Goal: Task Accomplishment & Management: Manage account settings

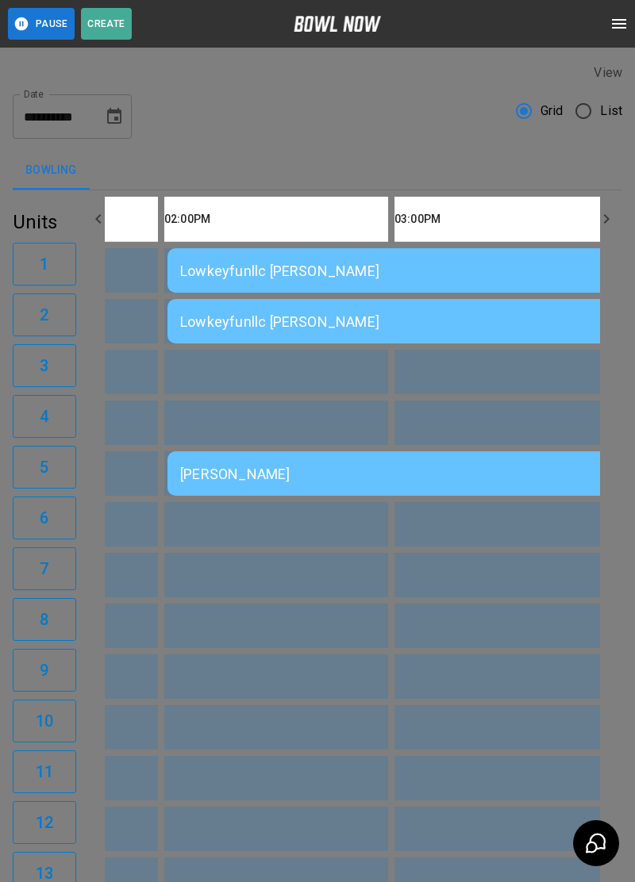
scroll to position [25, 0]
click at [569, 233] on div at bounding box center [317, 441] width 635 height 882
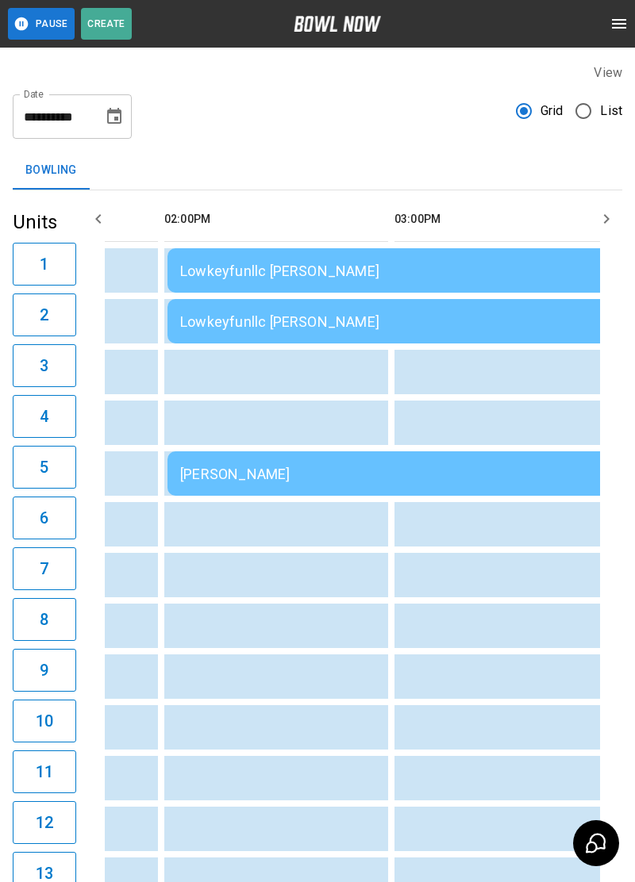
click at [524, 274] on div "Lowkeyfunllc [PERSON_NAME]" at bounding box center [395, 271] width 431 height 17
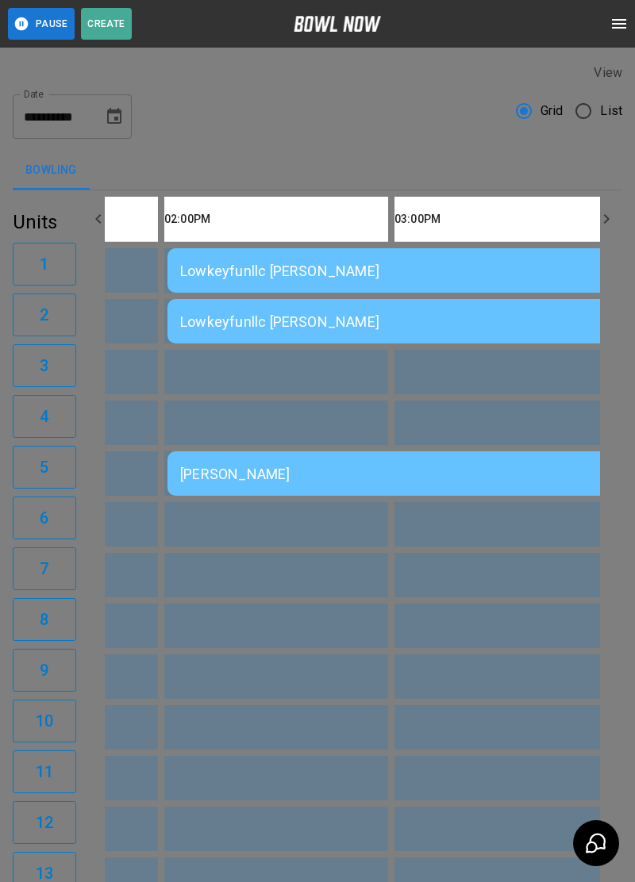
click at [569, 270] on div at bounding box center [317, 441] width 635 height 882
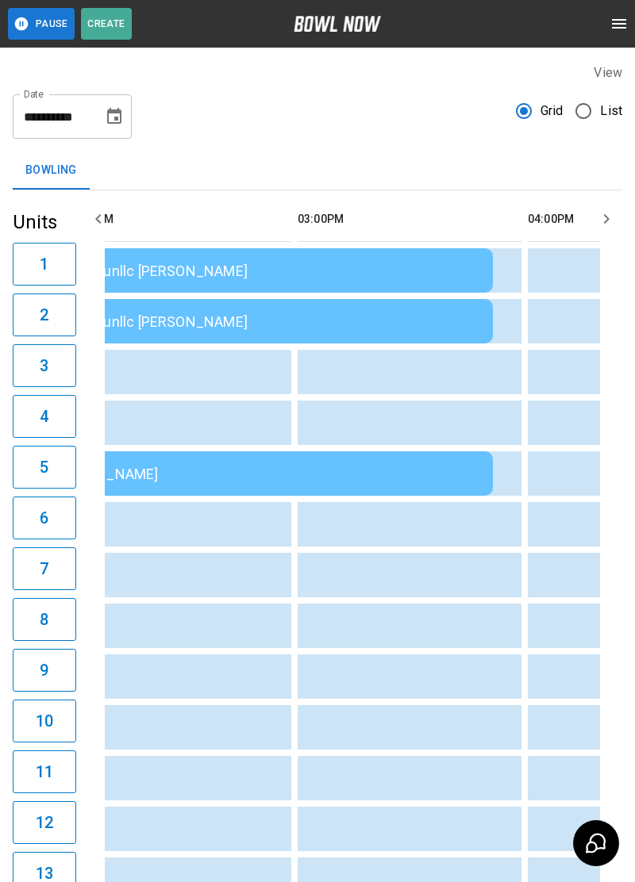
scroll to position [0, 554]
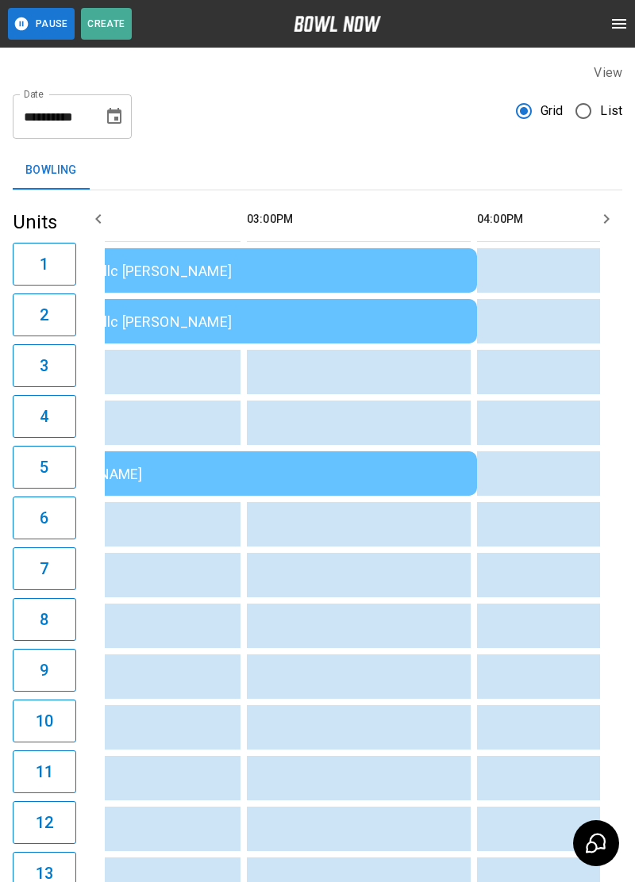
click at [152, 286] on td "Lowkeyfunllc [PERSON_NAME]" at bounding box center [248, 270] width 457 height 44
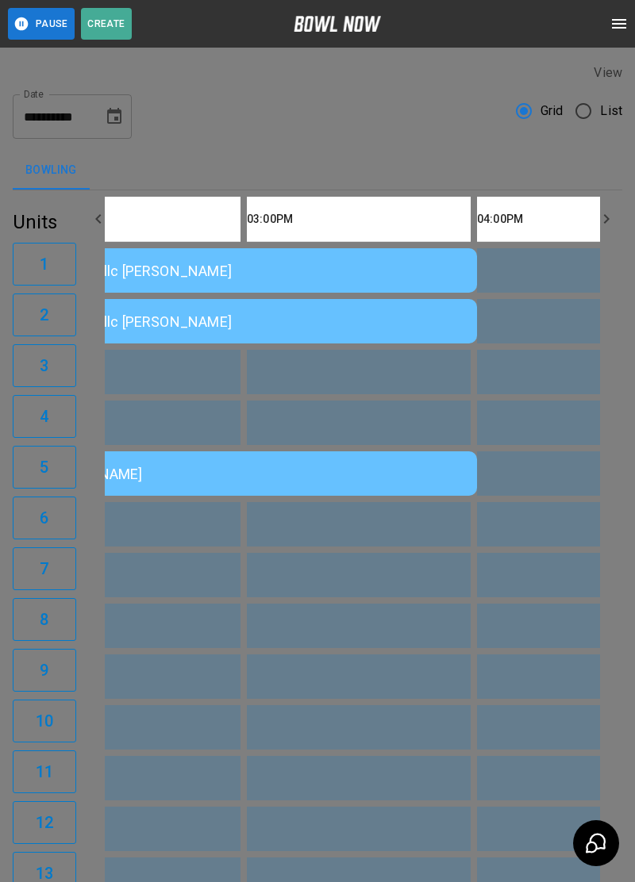
scroll to position [295, 0]
click at [563, 274] on div at bounding box center [317, 441] width 635 height 882
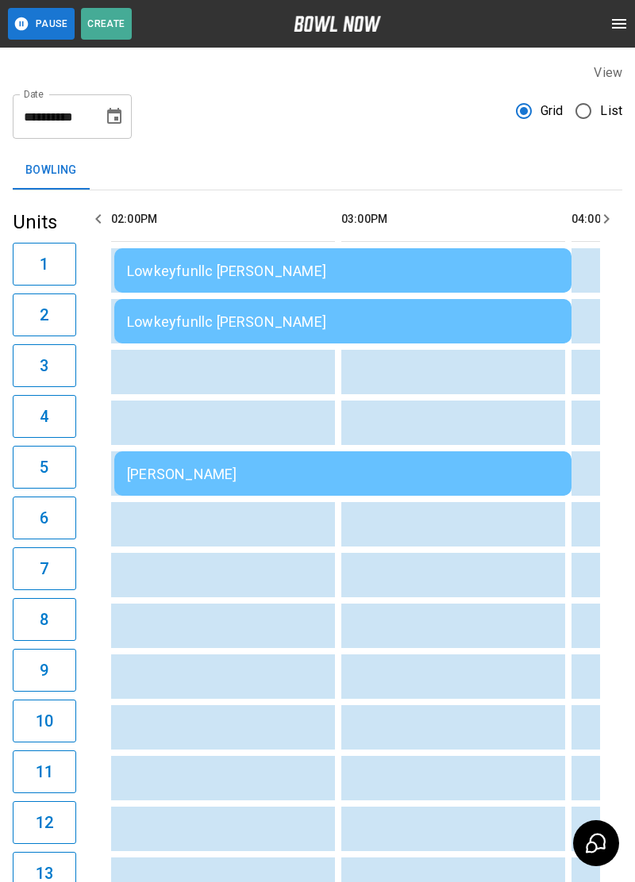
scroll to position [0, 460]
click at [465, 466] on div "[PERSON_NAME]" at bounding box center [342, 474] width 431 height 17
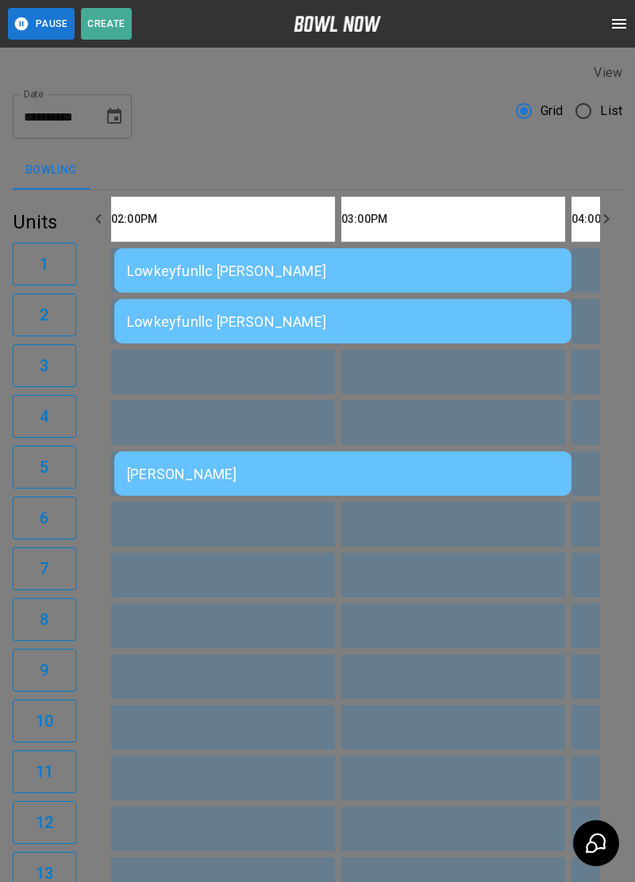
scroll to position [25, 0]
click at [572, 348] on div at bounding box center [317, 441] width 635 height 882
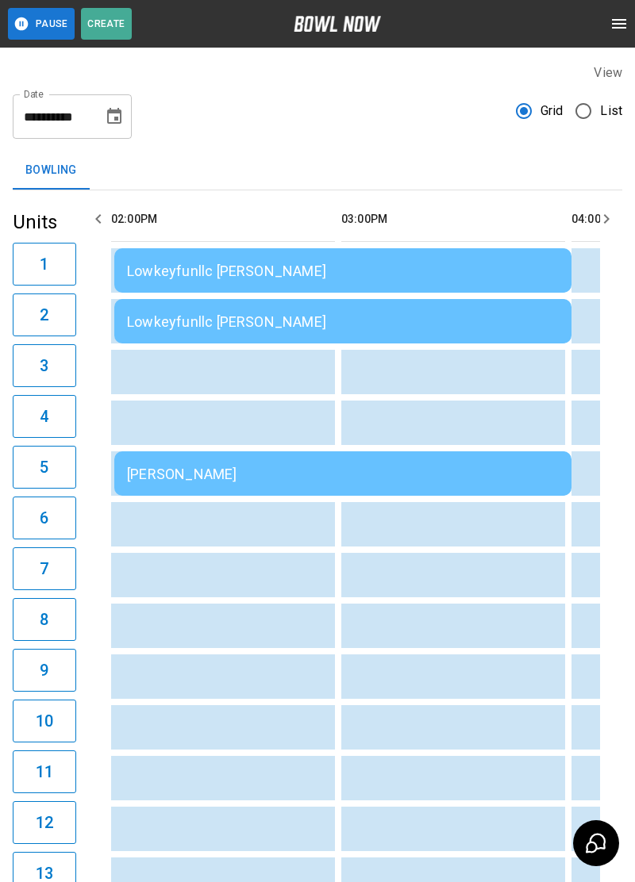
click at [534, 293] on td "Lowkeyfunllc [PERSON_NAME]" at bounding box center [342, 270] width 457 height 44
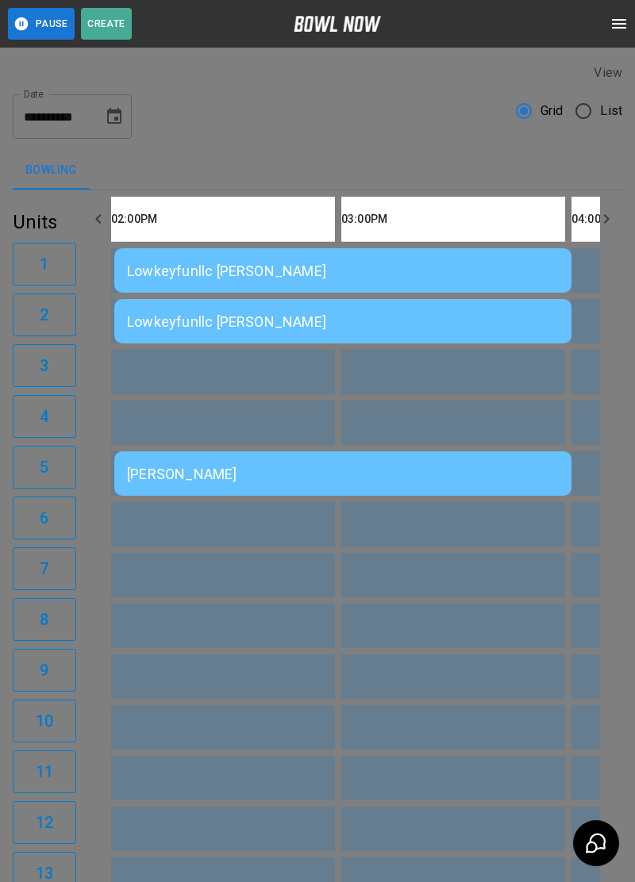
click at [570, 391] on div at bounding box center [317, 441] width 635 height 882
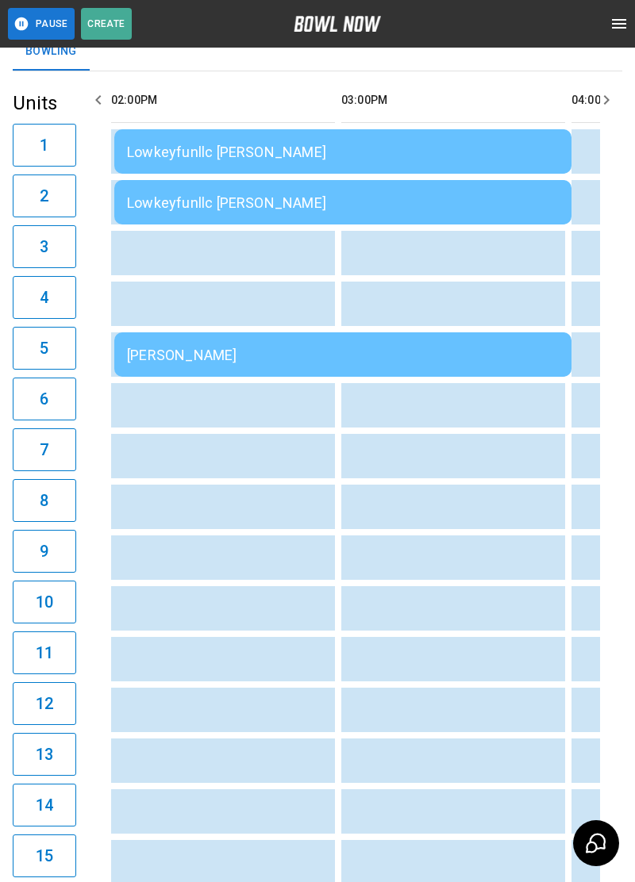
scroll to position [45, 0]
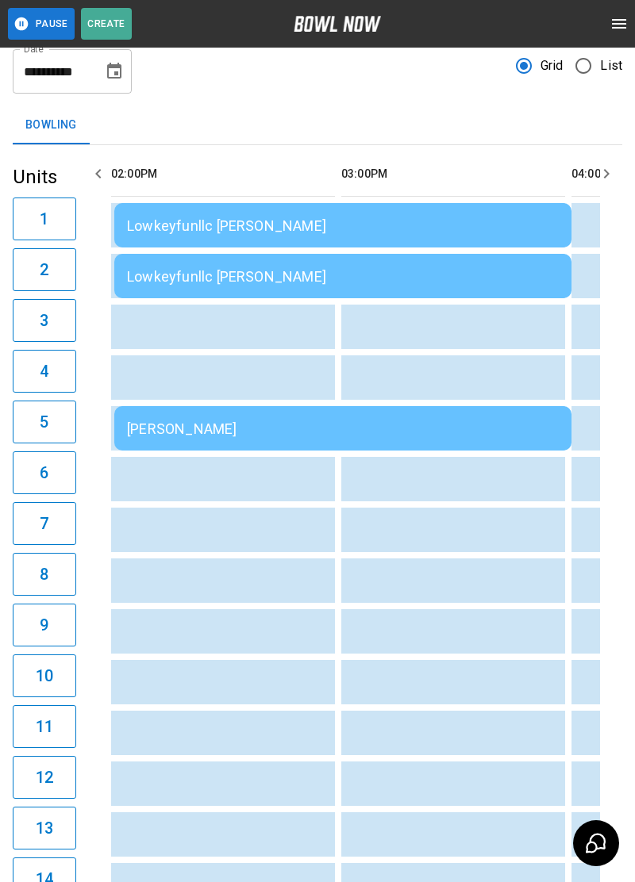
click at [159, 443] on td "[PERSON_NAME]" at bounding box center [342, 428] width 457 height 44
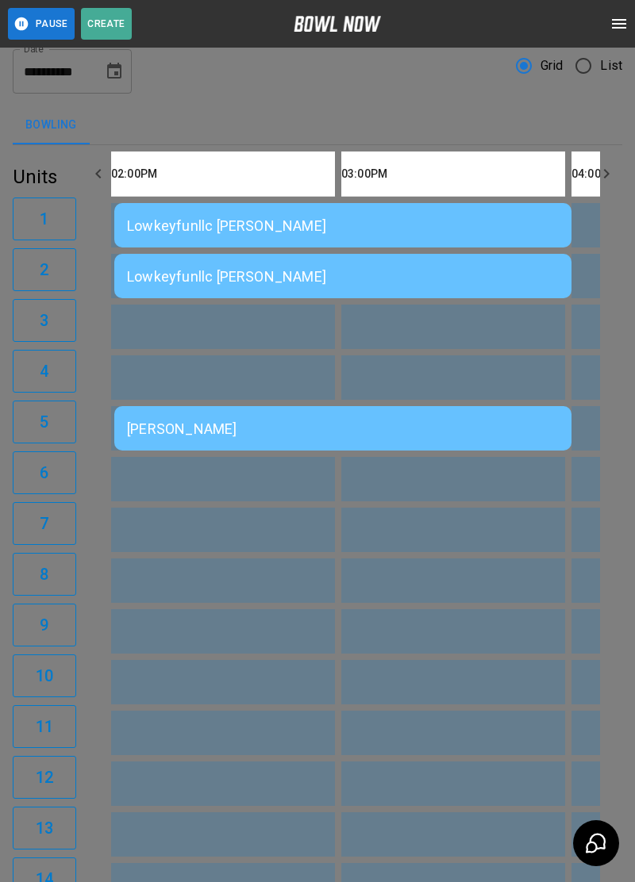
scroll to position [25, 0]
click at [536, 276] on div at bounding box center [317, 441] width 635 height 882
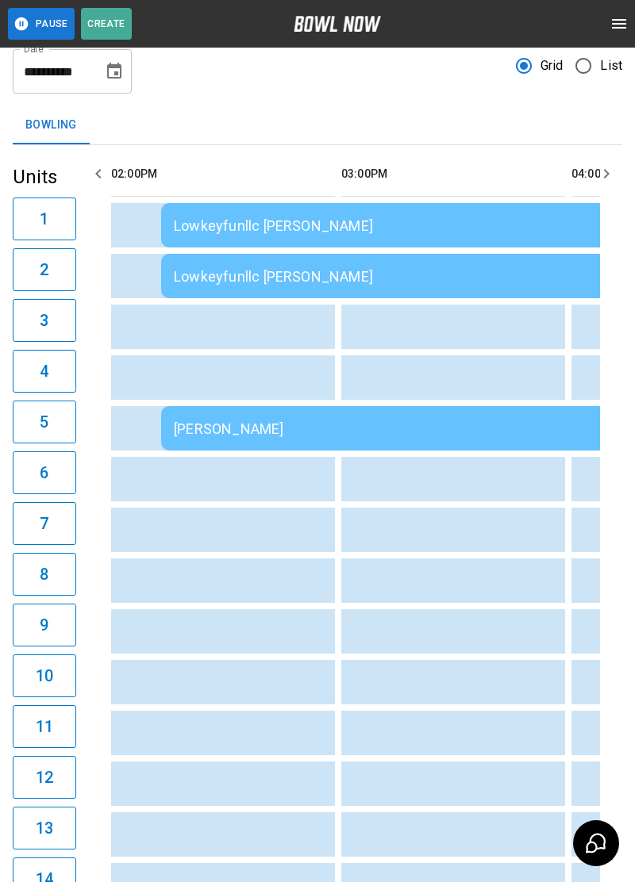
scroll to position [0, 0]
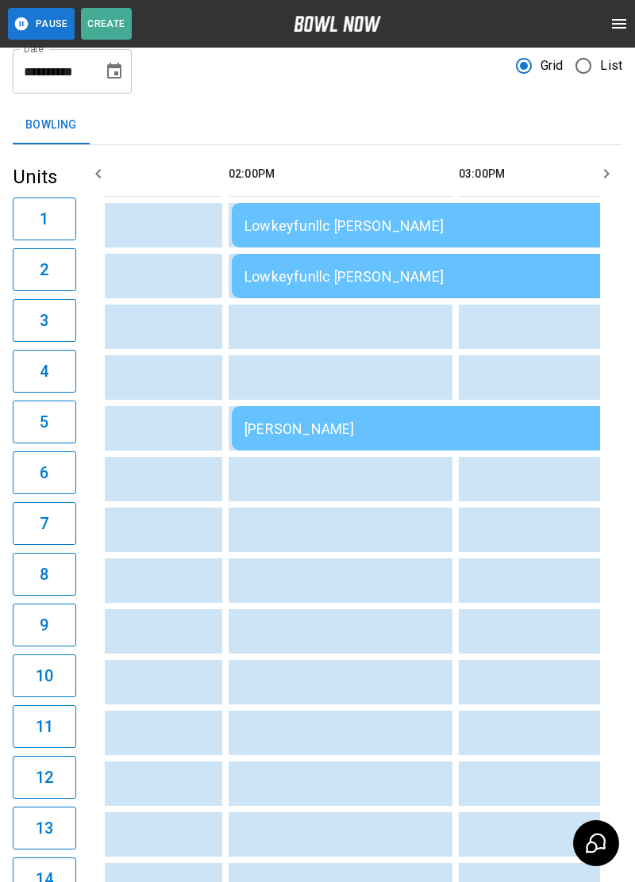
click at [285, 247] on td "Lowkeyfunllc [PERSON_NAME]" at bounding box center [460, 225] width 457 height 44
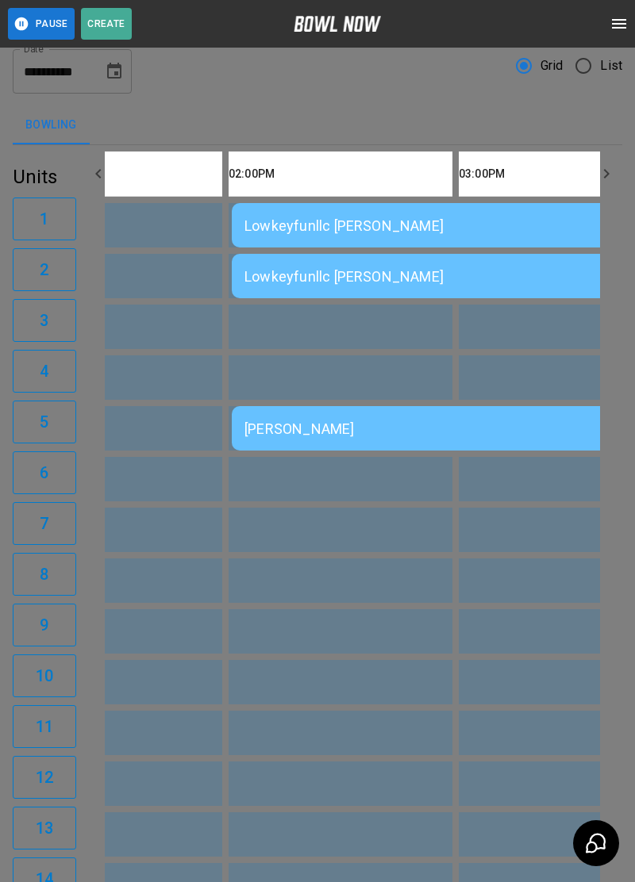
click at [562, 580] on div at bounding box center [317, 441] width 635 height 882
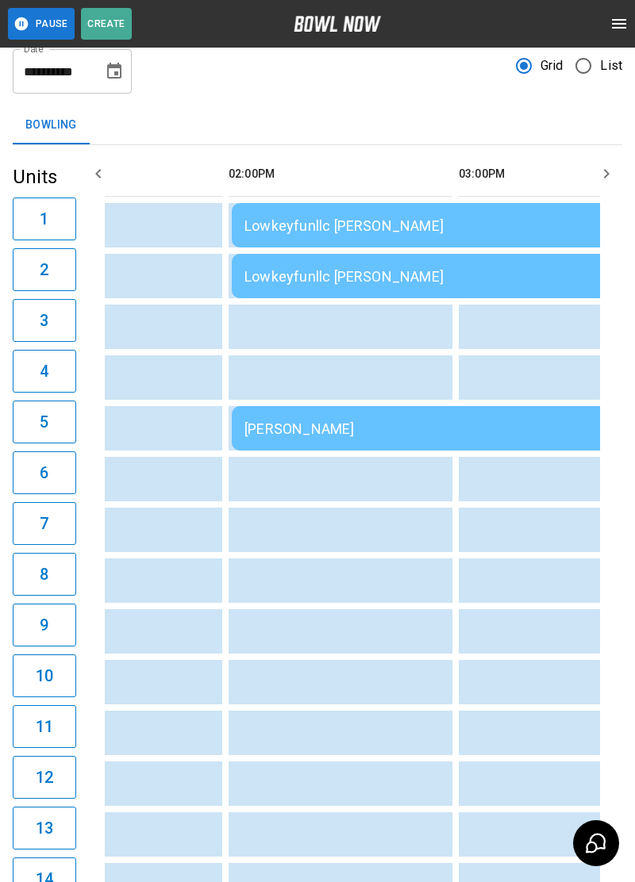
click at [290, 223] on div "Lowkeyfunllc [PERSON_NAME]" at bounding box center [459, 225] width 431 height 17
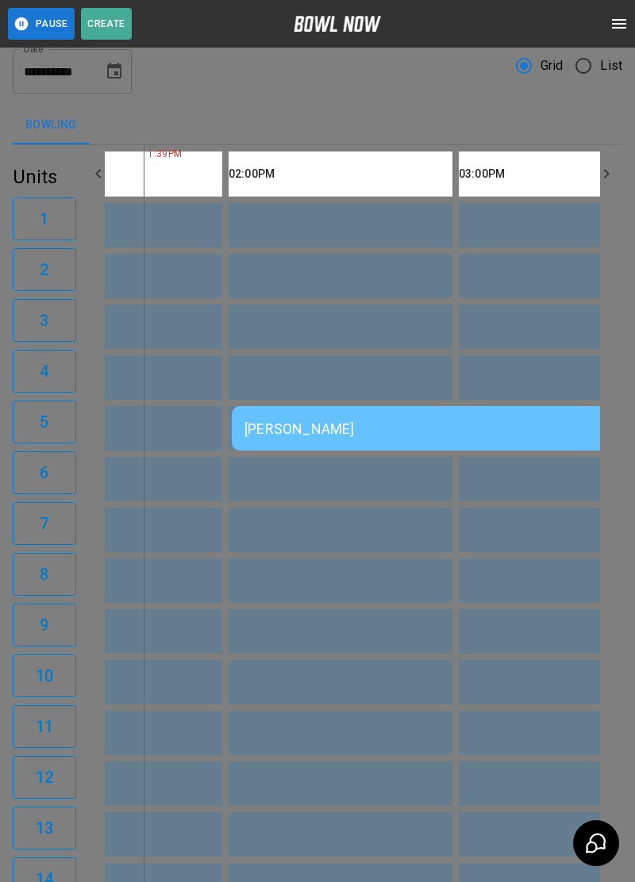
click at [515, 549] on td "sticky table" at bounding box center [489, 530] width 52 height 44
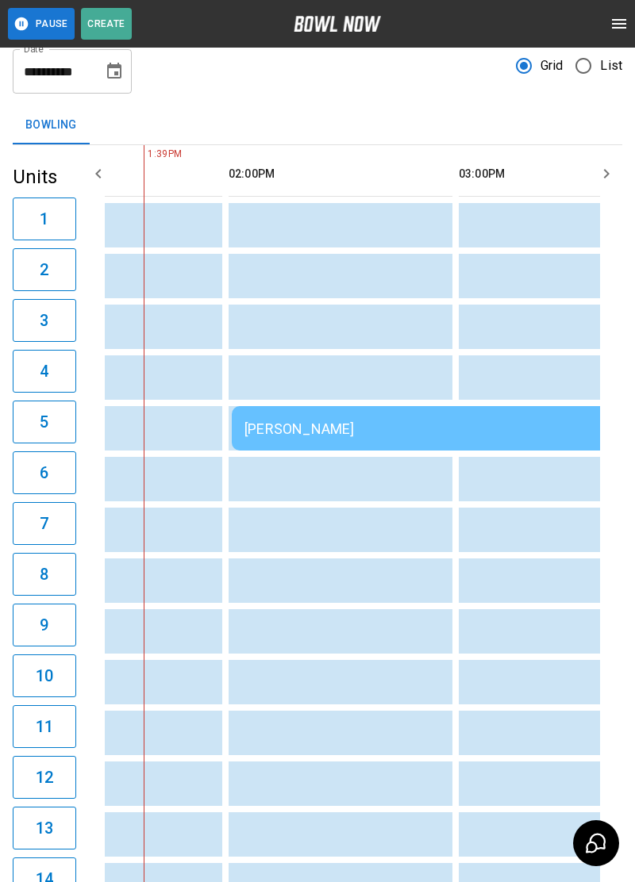
scroll to position [0, 230]
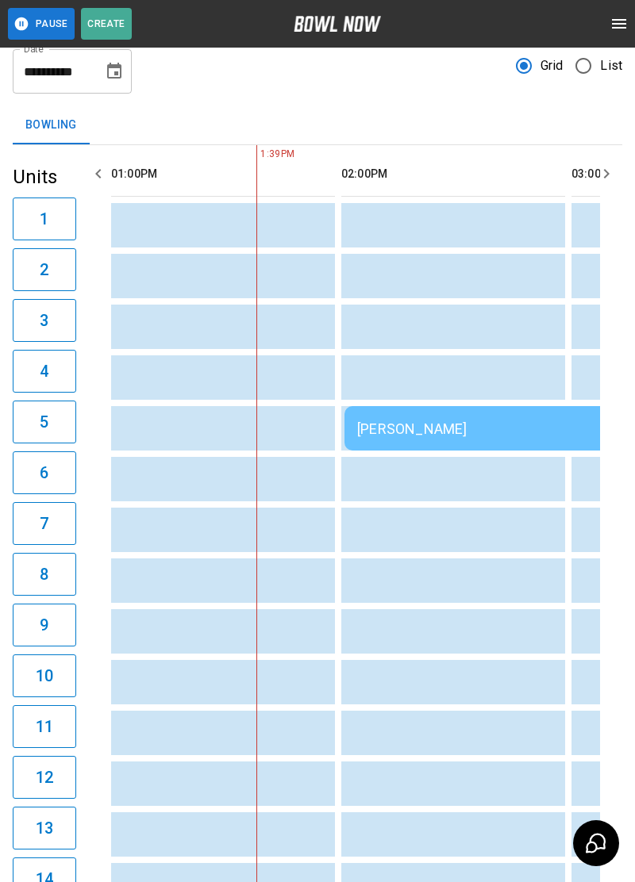
click at [544, 439] on td "[PERSON_NAME]" at bounding box center [572, 428] width 457 height 44
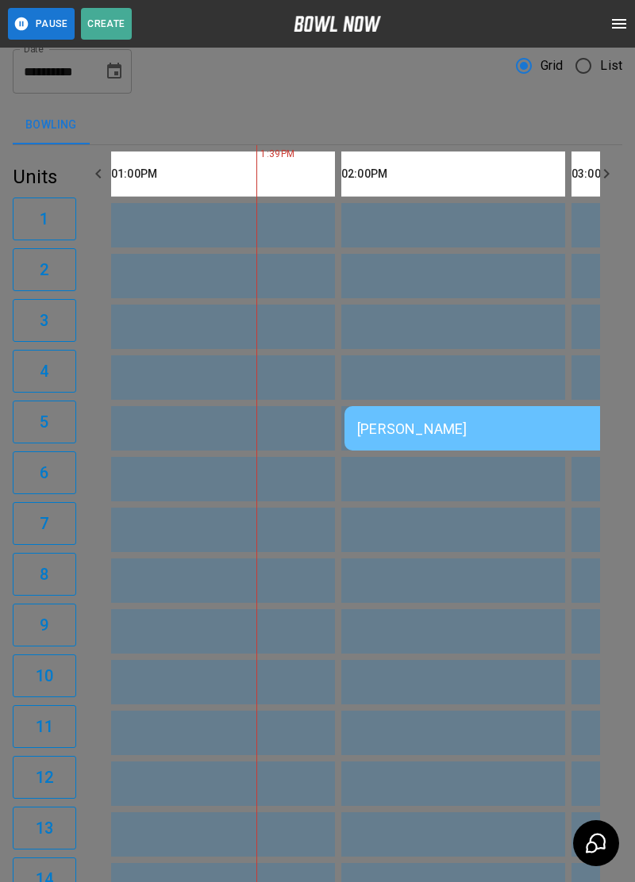
scroll to position [232, 0]
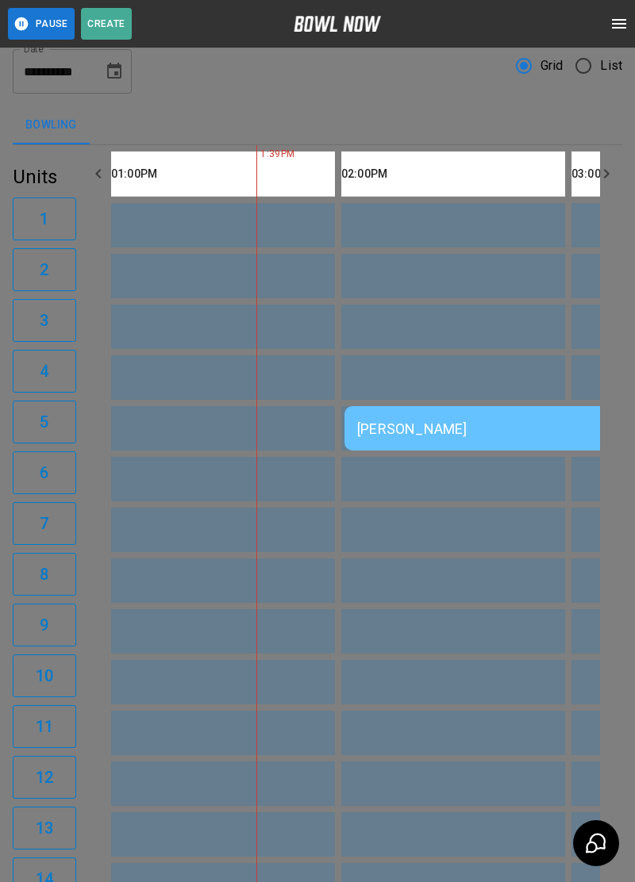
scroll to position [217, 0]
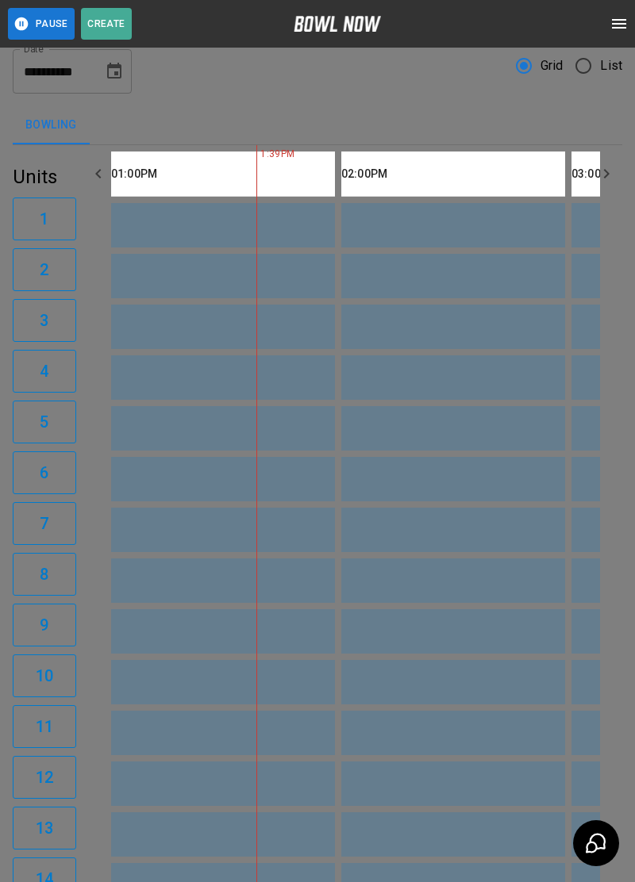
click at [577, 732] on td "sticky table" at bounding box center [602, 733] width 52 height 44
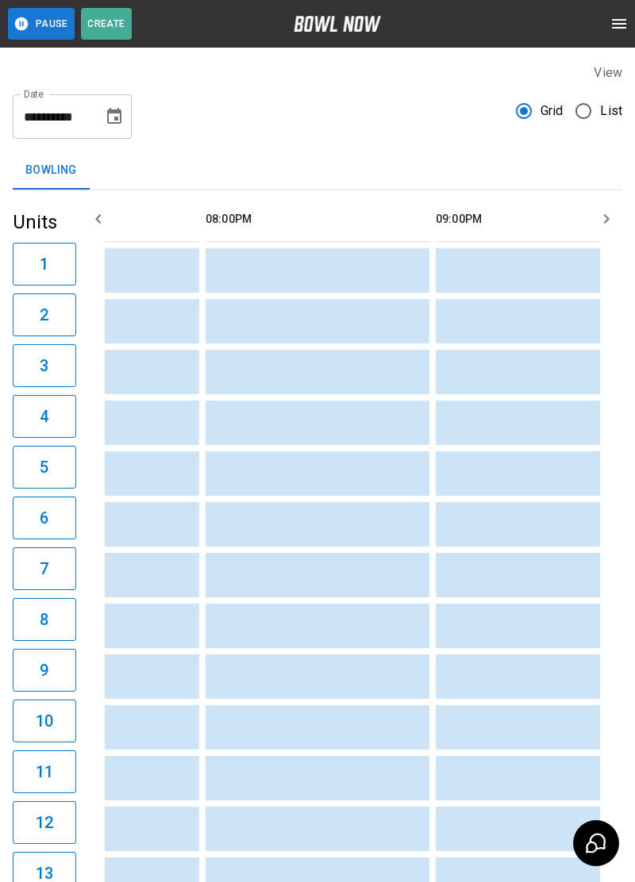
scroll to position [0, 1826]
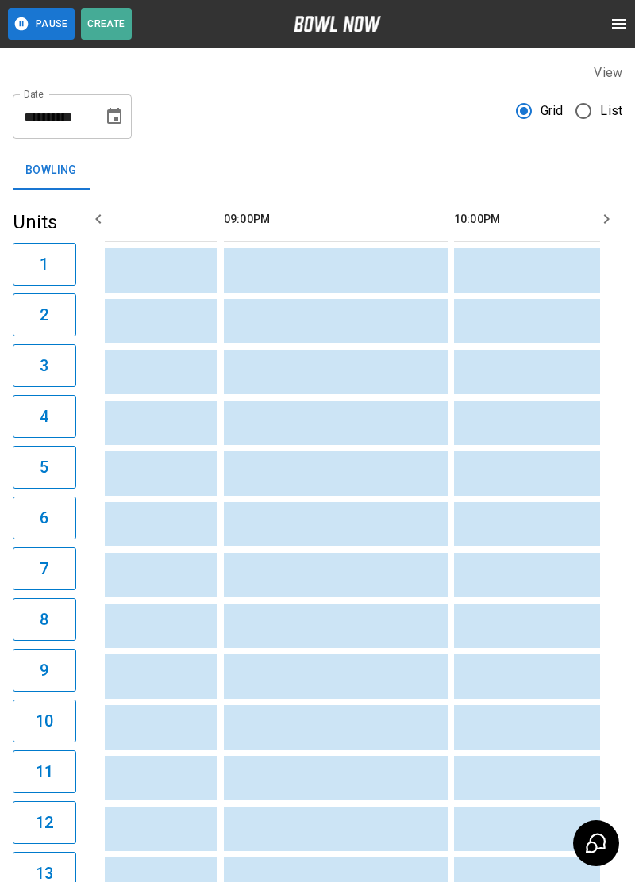
click at [247, 694] on td "sticky table" at bounding box center [264, 676] width 52 height 44
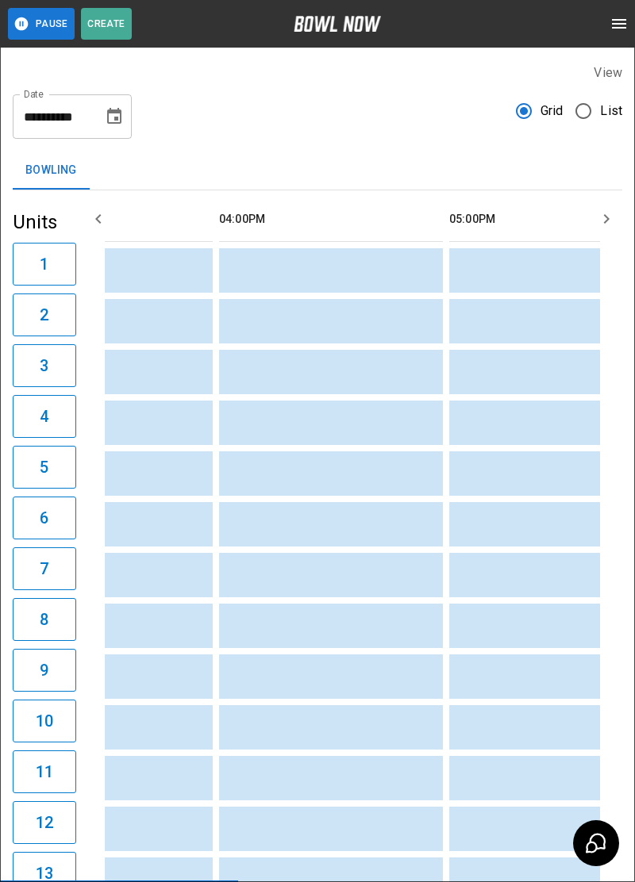
scroll to position [0, 812]
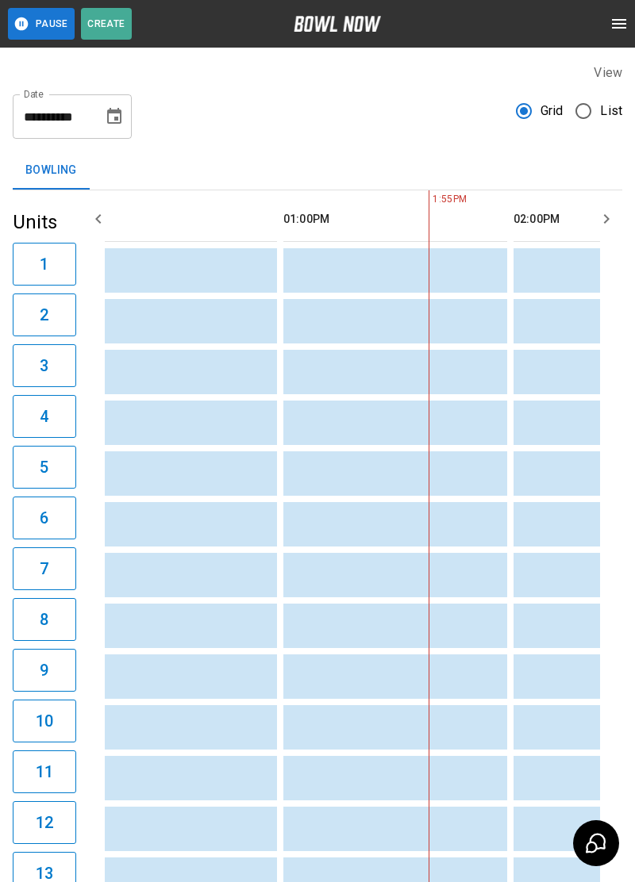
scroll to position [0, 0]
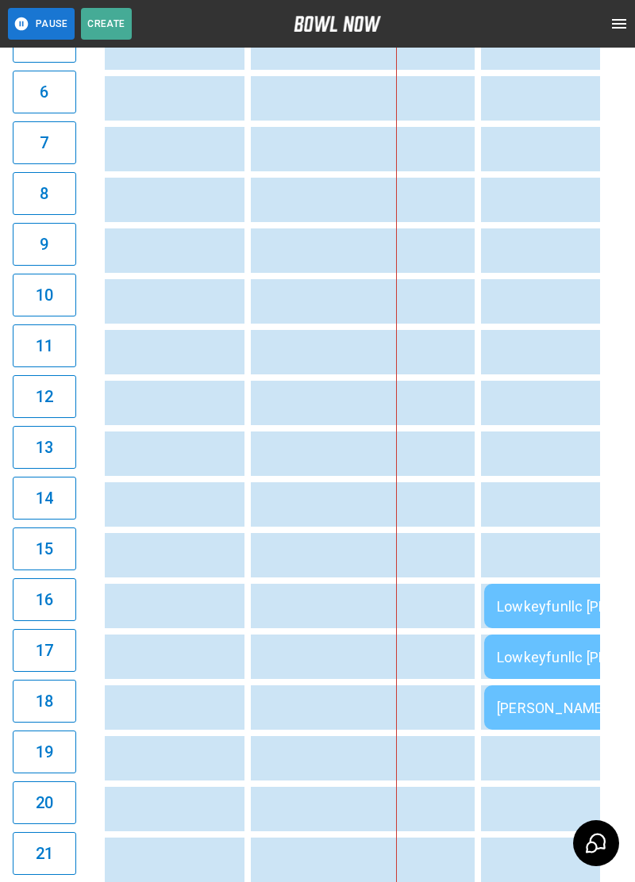
click at [200, 654] on td "sticky table" at bounding box center [220, 657] width 52 height 44
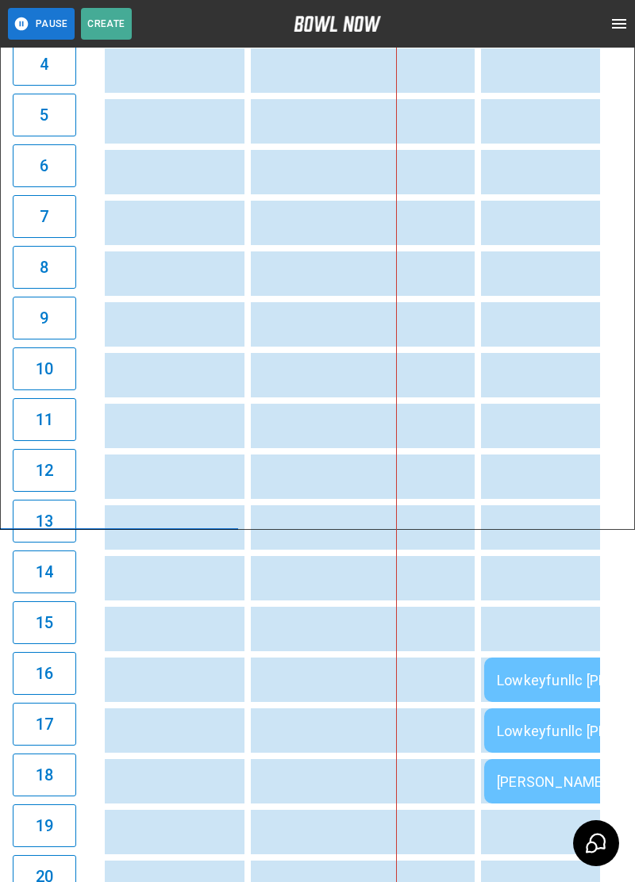
scroll to position [0, 180]
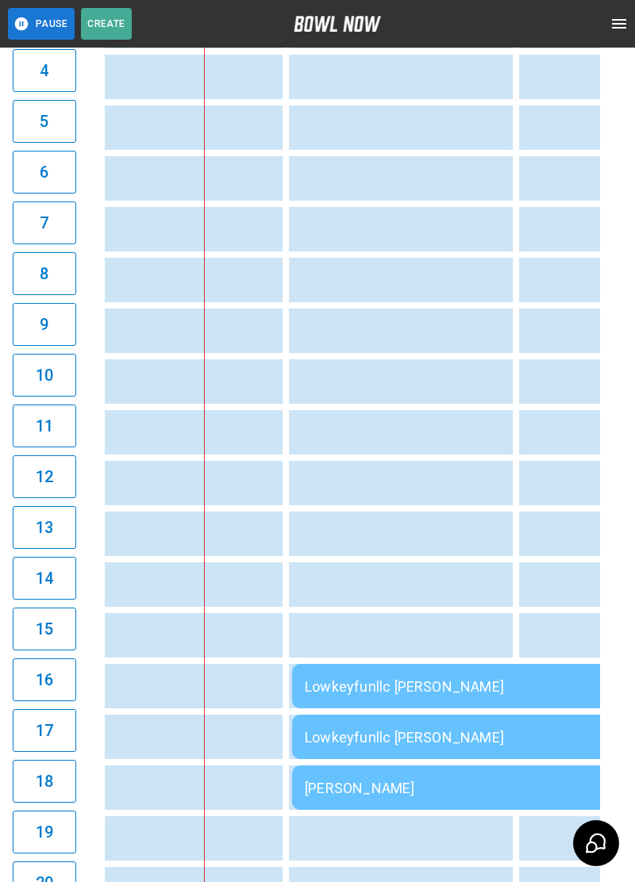
click at [335, 700] on td "Lowkeyfunllc [PERSON_NAME]" at bounding box center [520, 686] width 457 height 44
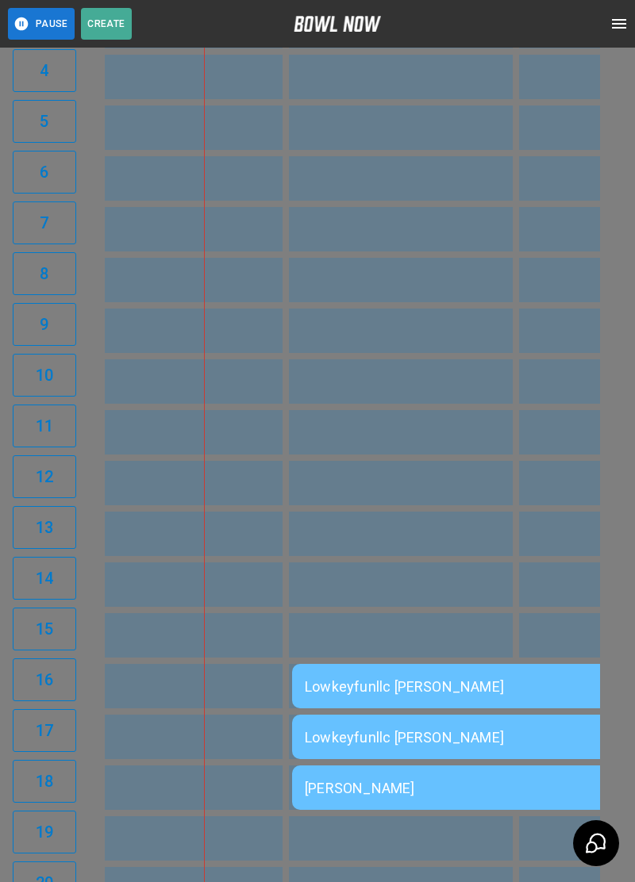
click at [589, 656] on div at bounding box center [317, 441] width 635 height 882
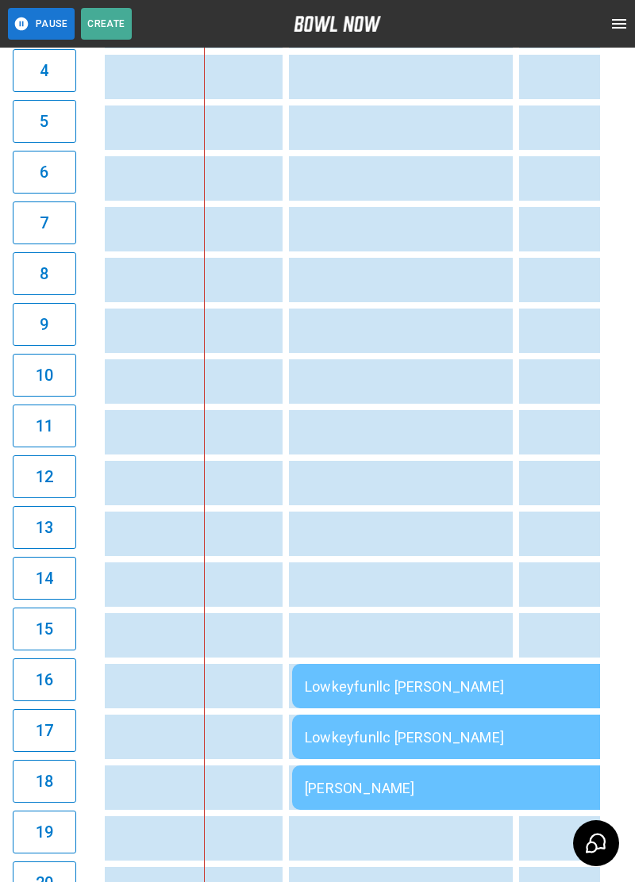
click at [388, 701] on td "Lowkeyfunllc [PERSON_NAME]" at bounding box center [520, 686] width 457 height 44
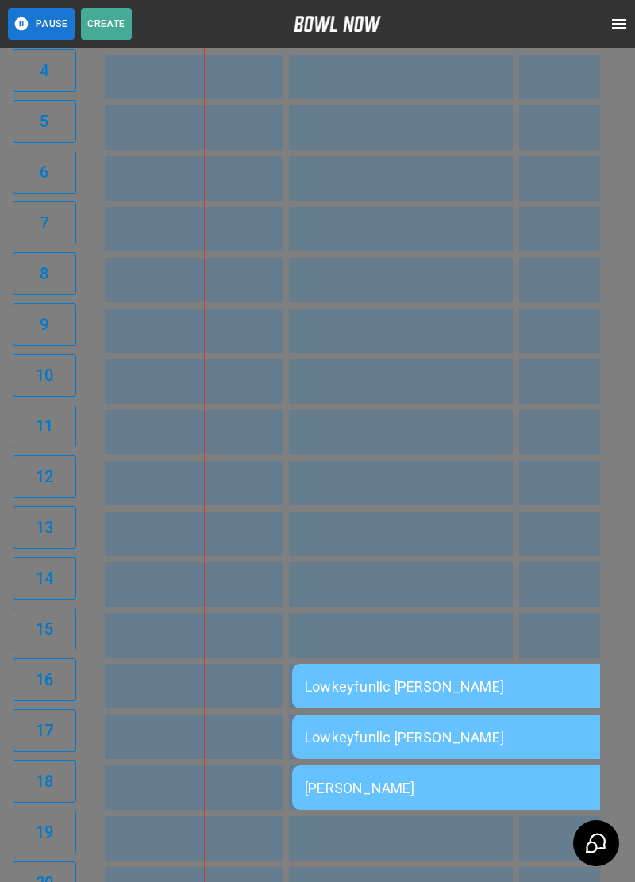
click at [567, 769] on div at bounding box center [317, 441] width 635 height 882
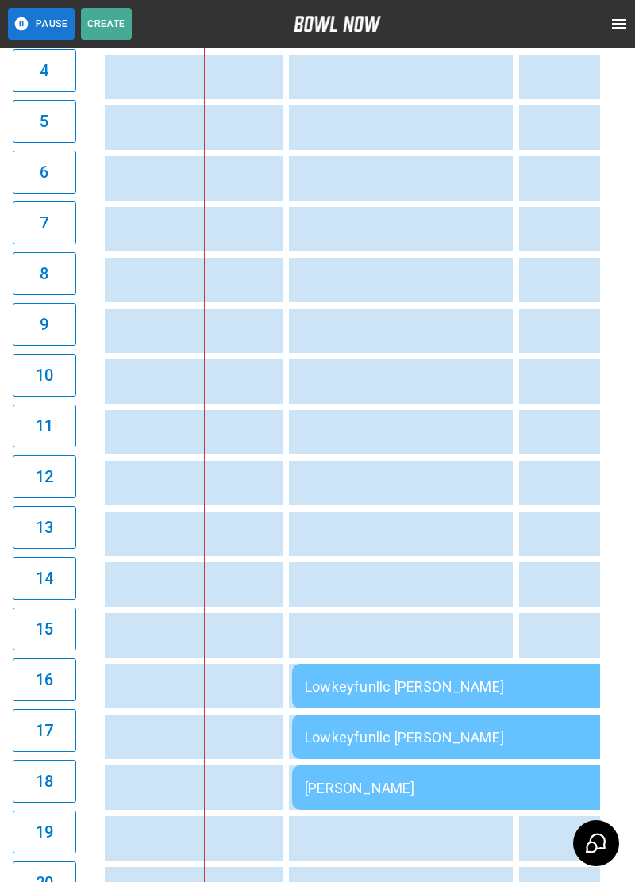
click at [557, 784] on div "[PERSON_NAME]" at bounding box center [520, 788] width 431 height 17
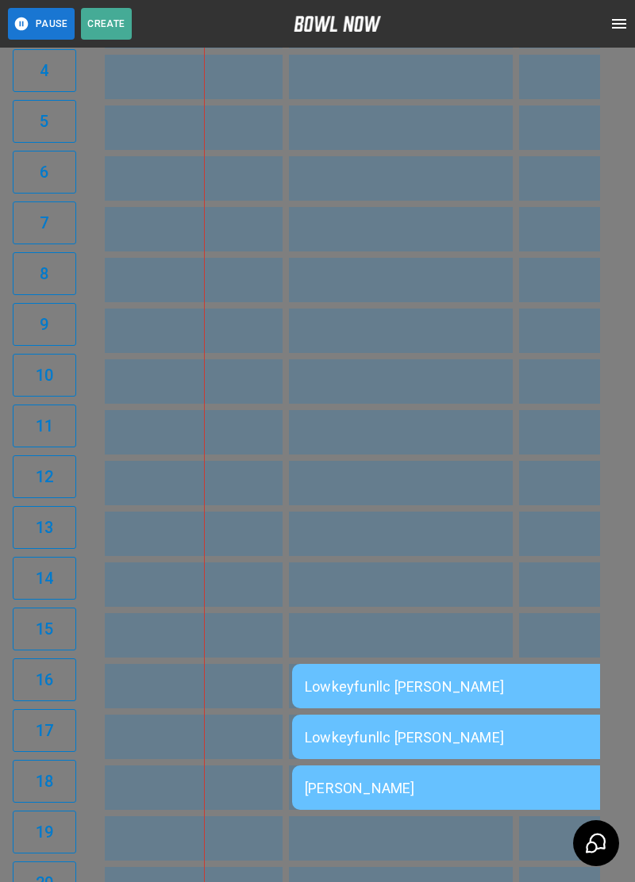
click at [571, 754] on div at bounding box center [317, 441] width 635 height 882
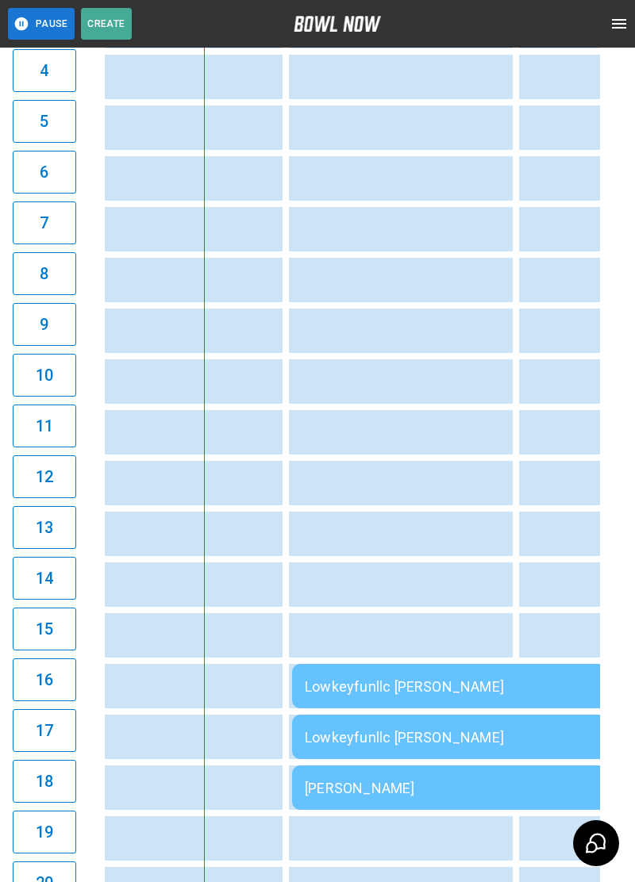
click at [554, 695] on div "Lowkeyfunllc [PERSON_NAME]" at bounding box center [520, 686] width 431 height 17
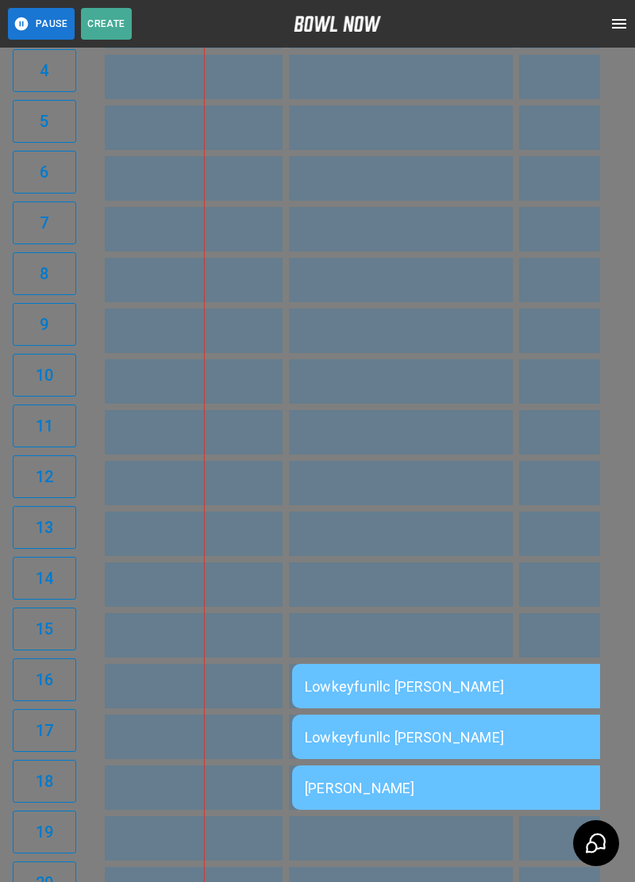
click at [567, 738] on div at bounding box center [317, 441] width 635 height 882
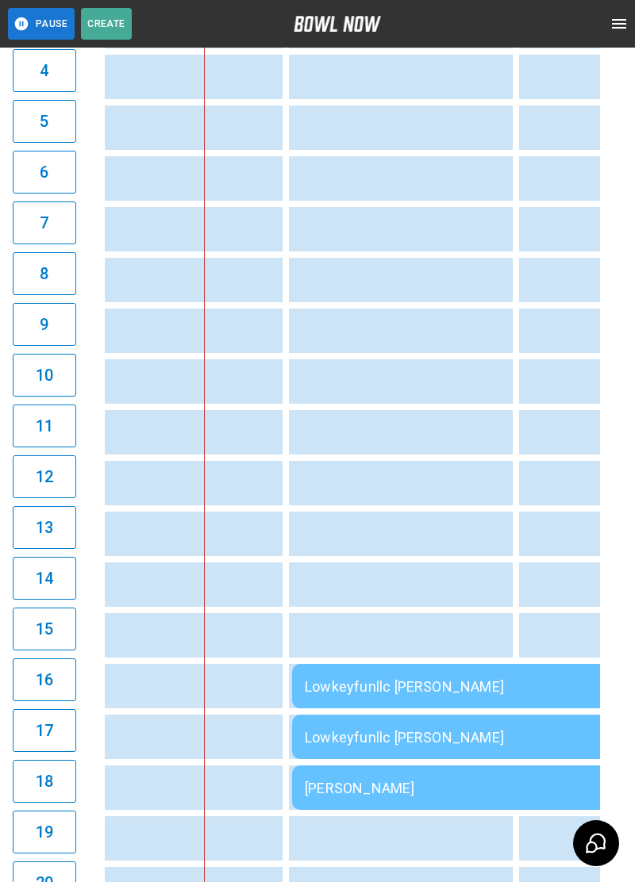
click at [566, 780] on div "[PERSON_NAME]" at bounding box center [520, 788] width 431 height 17
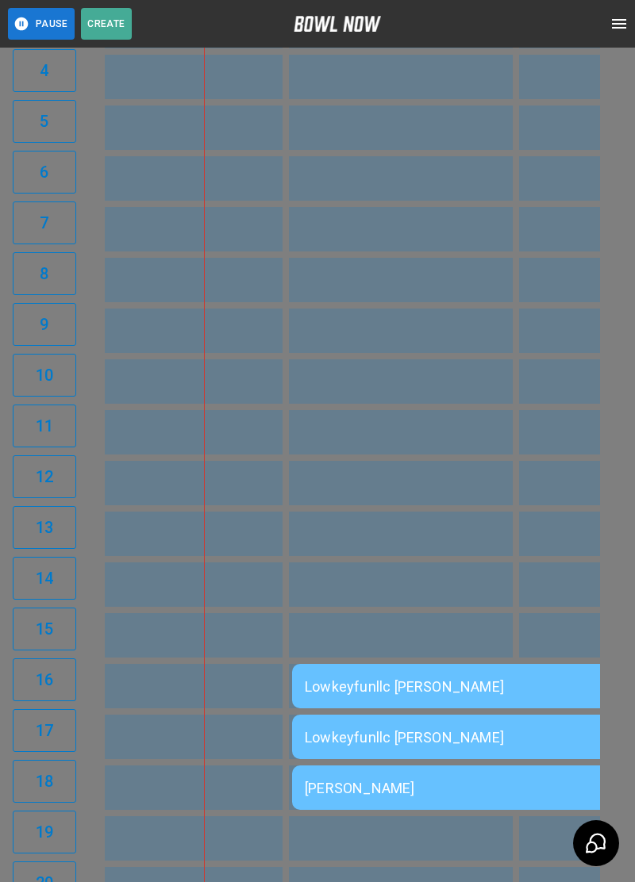
click at [75, 389] on div at bounding box center [317, 441] width 635 height 882
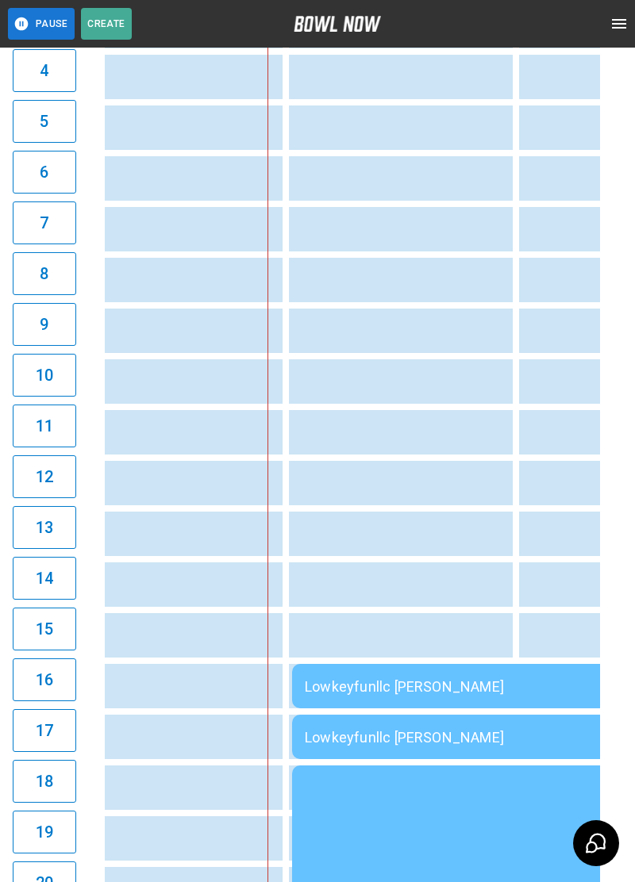
click at [337, 690] on div "Lowkeyfunllc [PERSON_NAME]" at bounding box center [520, 686] width 431 height 17
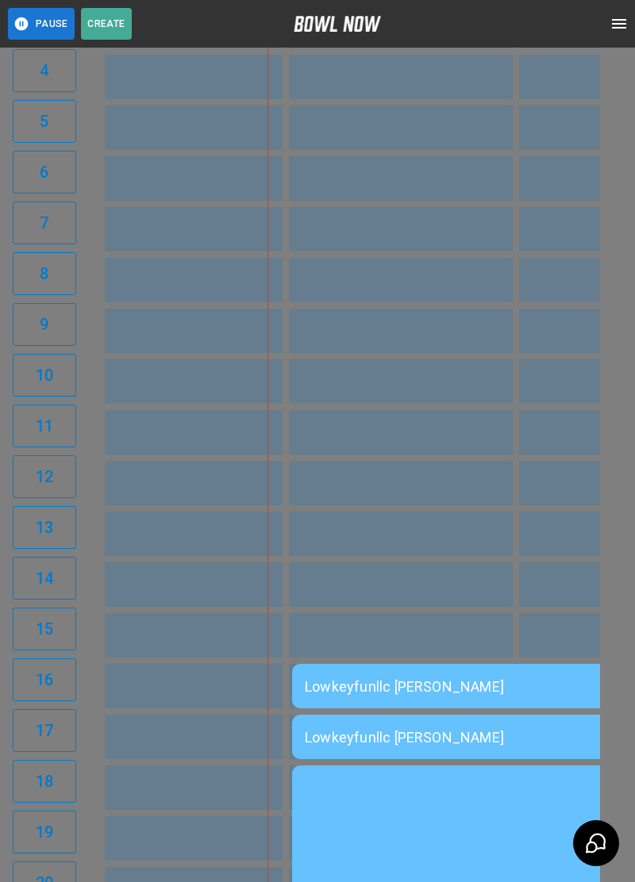
scroll to position [25, 0]
click at [607, 556] on div at bounding box center [317, 441] width 635 height 882
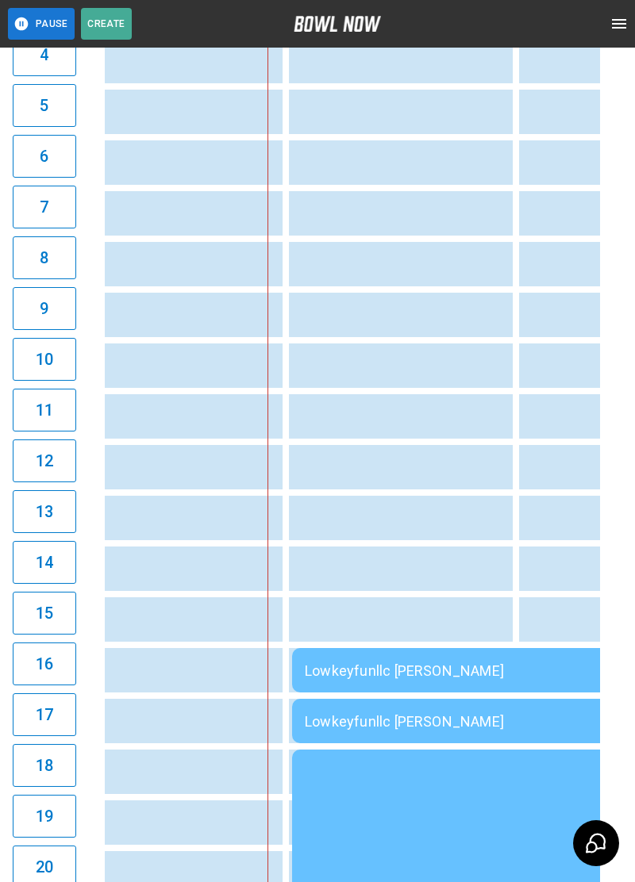
scroll to position [607, 0]
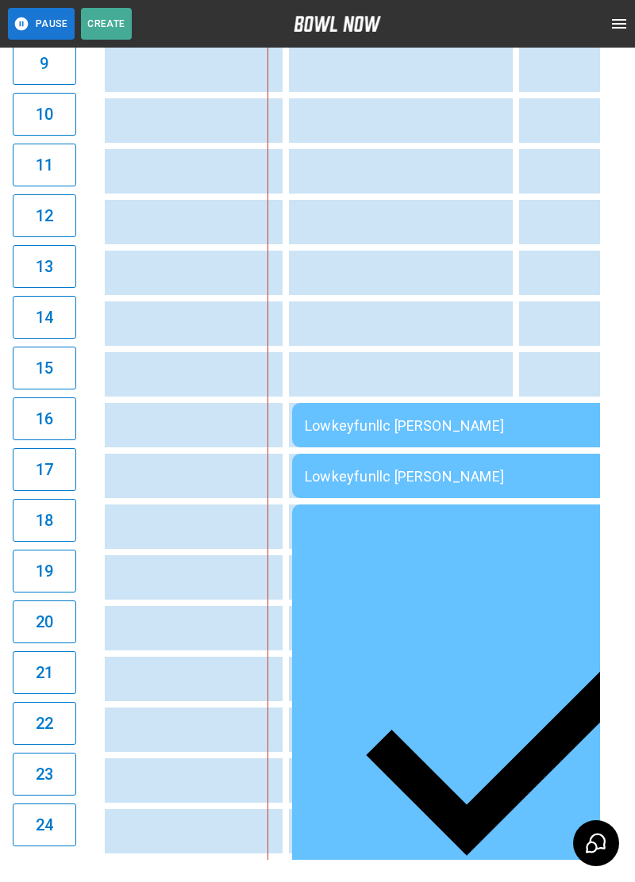
click at [520, 427] on div "Lowkeyfunllc [PERSON_NAME]" at bounding box center [520, 425] width 431 height 17
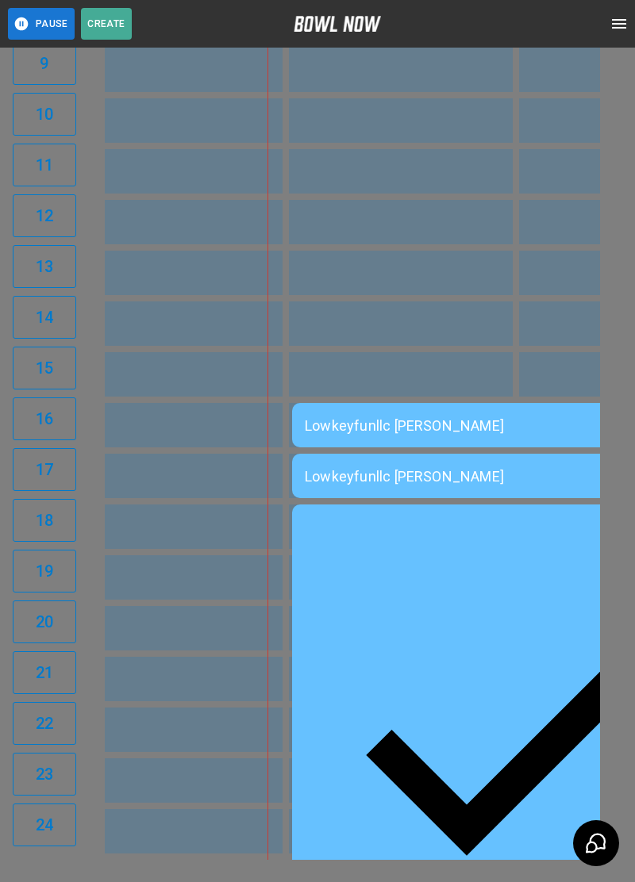
scroll to position [25, 0]
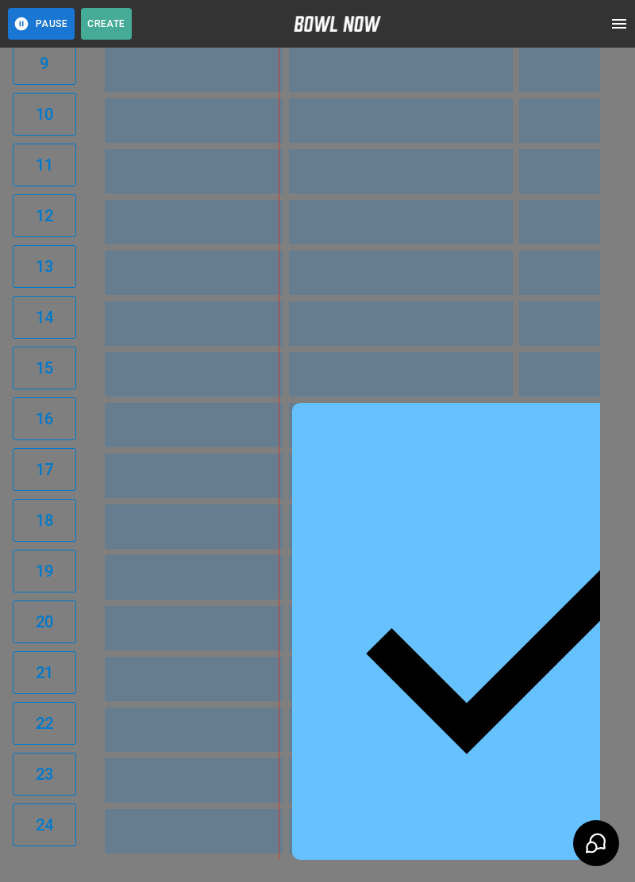
click at [599, 404] on div at bounding box center [317, 441] width 635 height 882
